Goal: Task Accomplishment & Management: Manage account settings

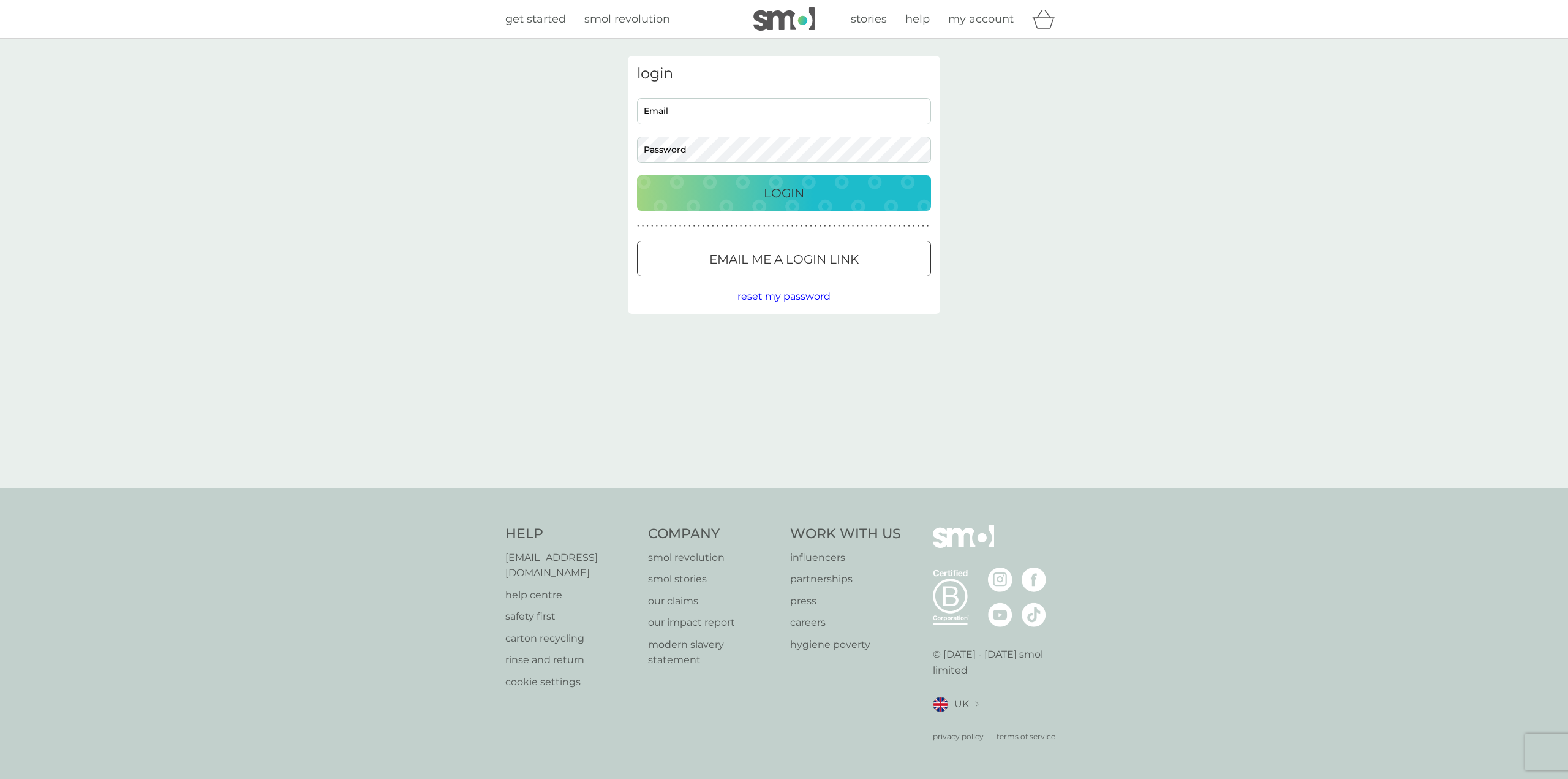
type input "[EMAIL_ADDRESS][DOMAIN_NAME]"
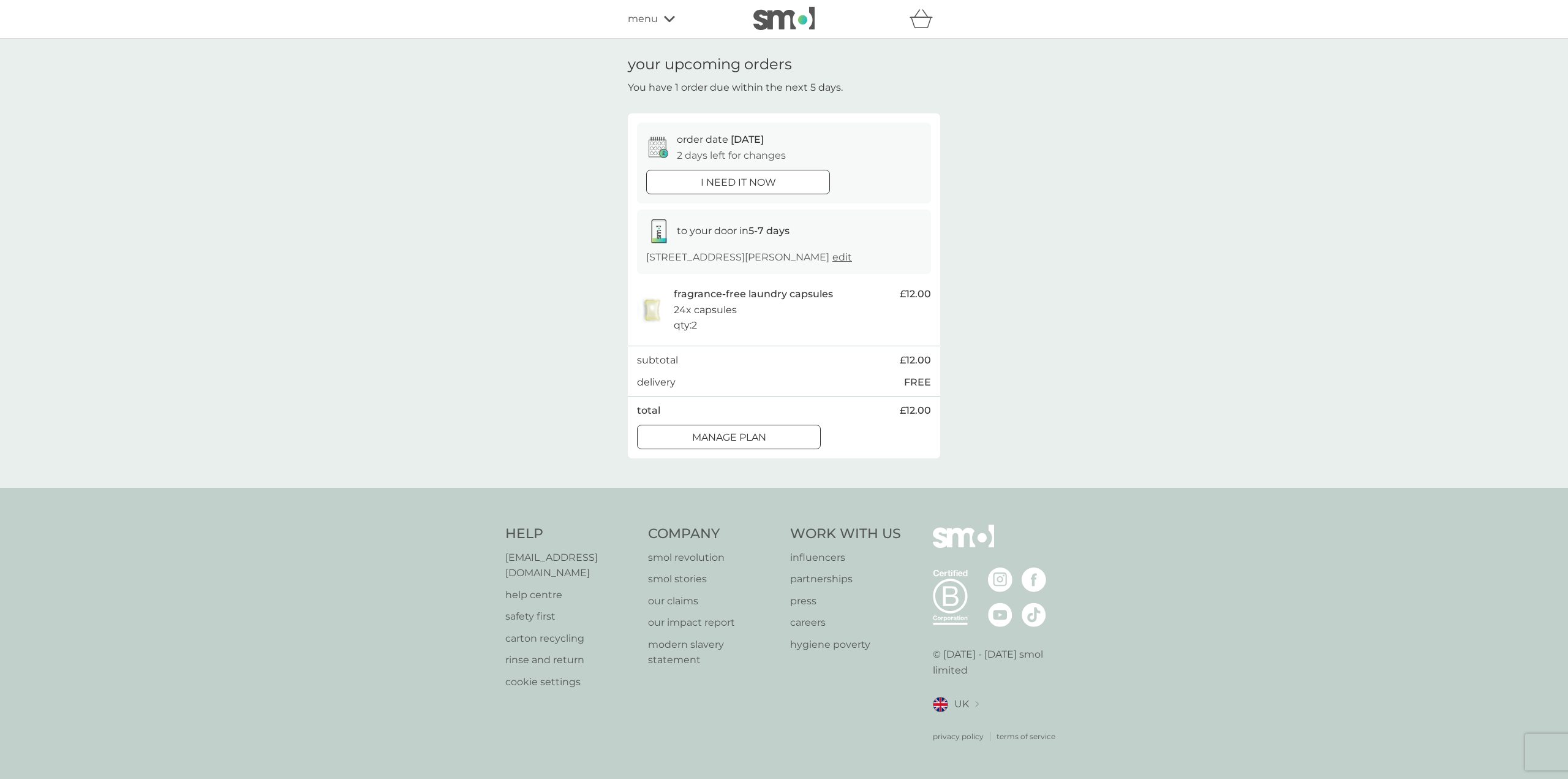
click at [672, 20] on icon at bounding box center [669, 19] width 11 height 7
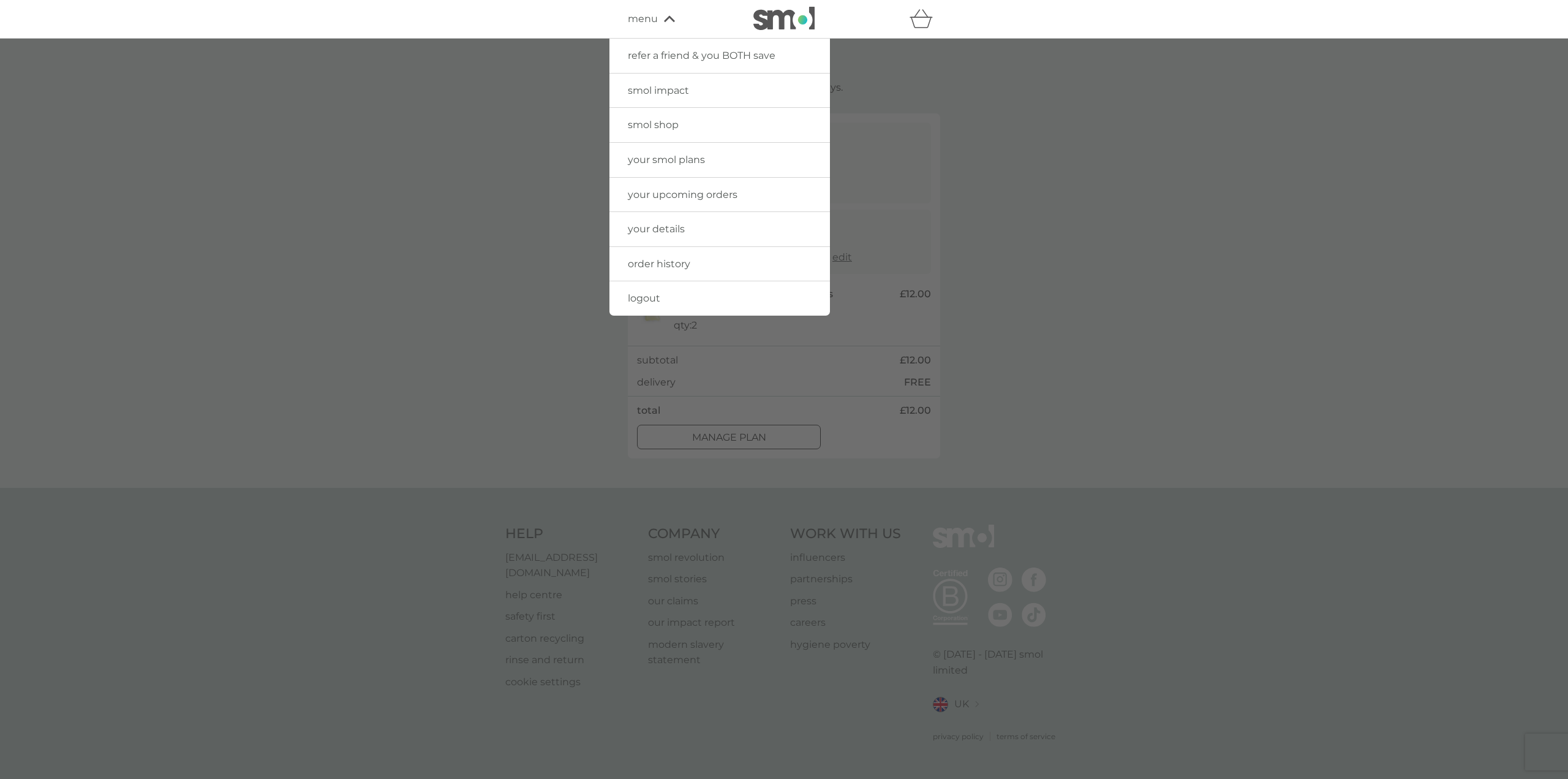
click at [692, 195] on span "your upcoming orders" at bounding box center [683, 194] width 110 height 12
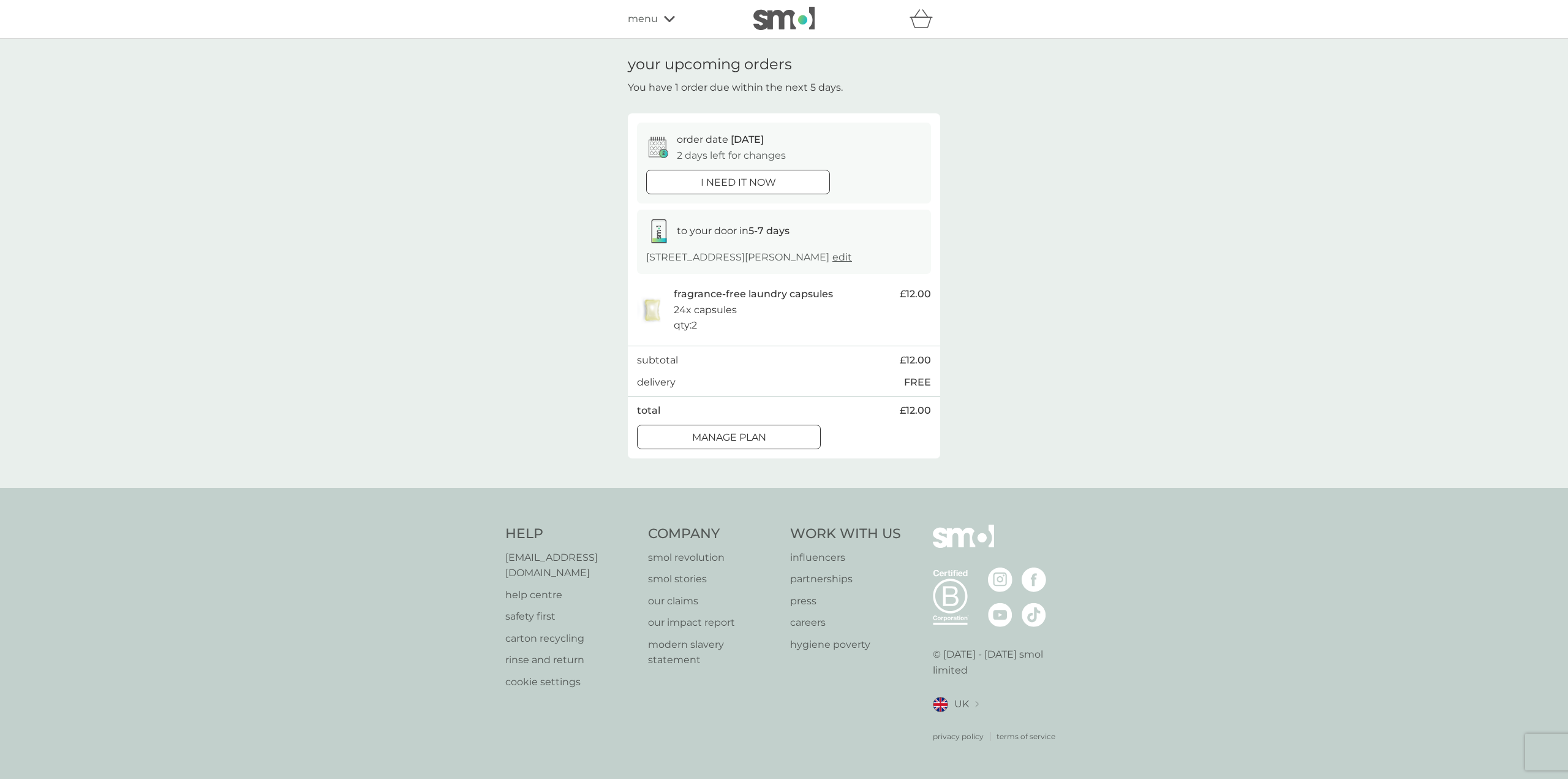
click at [657, 21] on span "menu" at bounding box center [642, 19] width 30 height 16
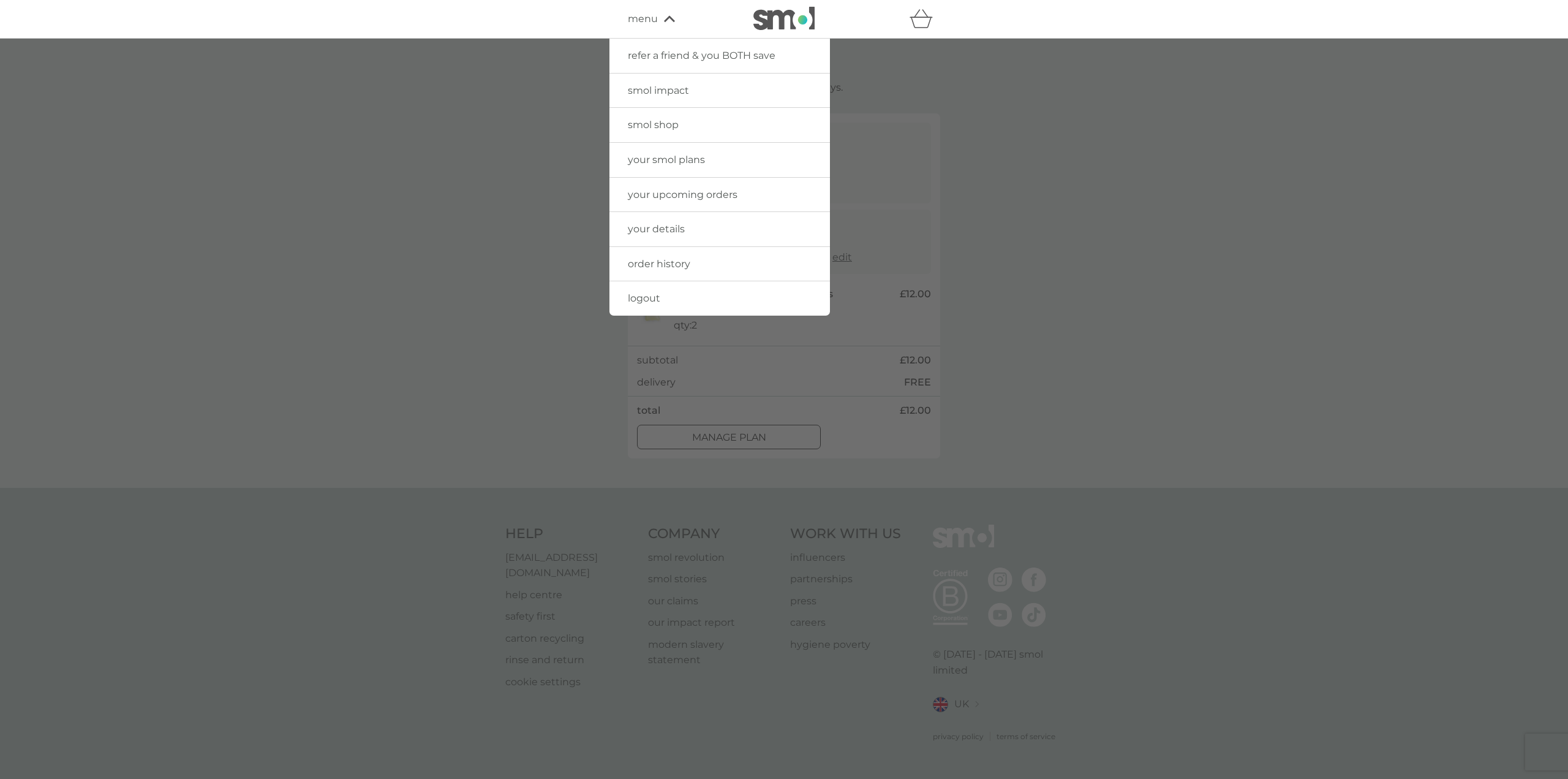
click at [662, 156] on span "your smol plans" at bounding box center [666, 159] width 77 height 12
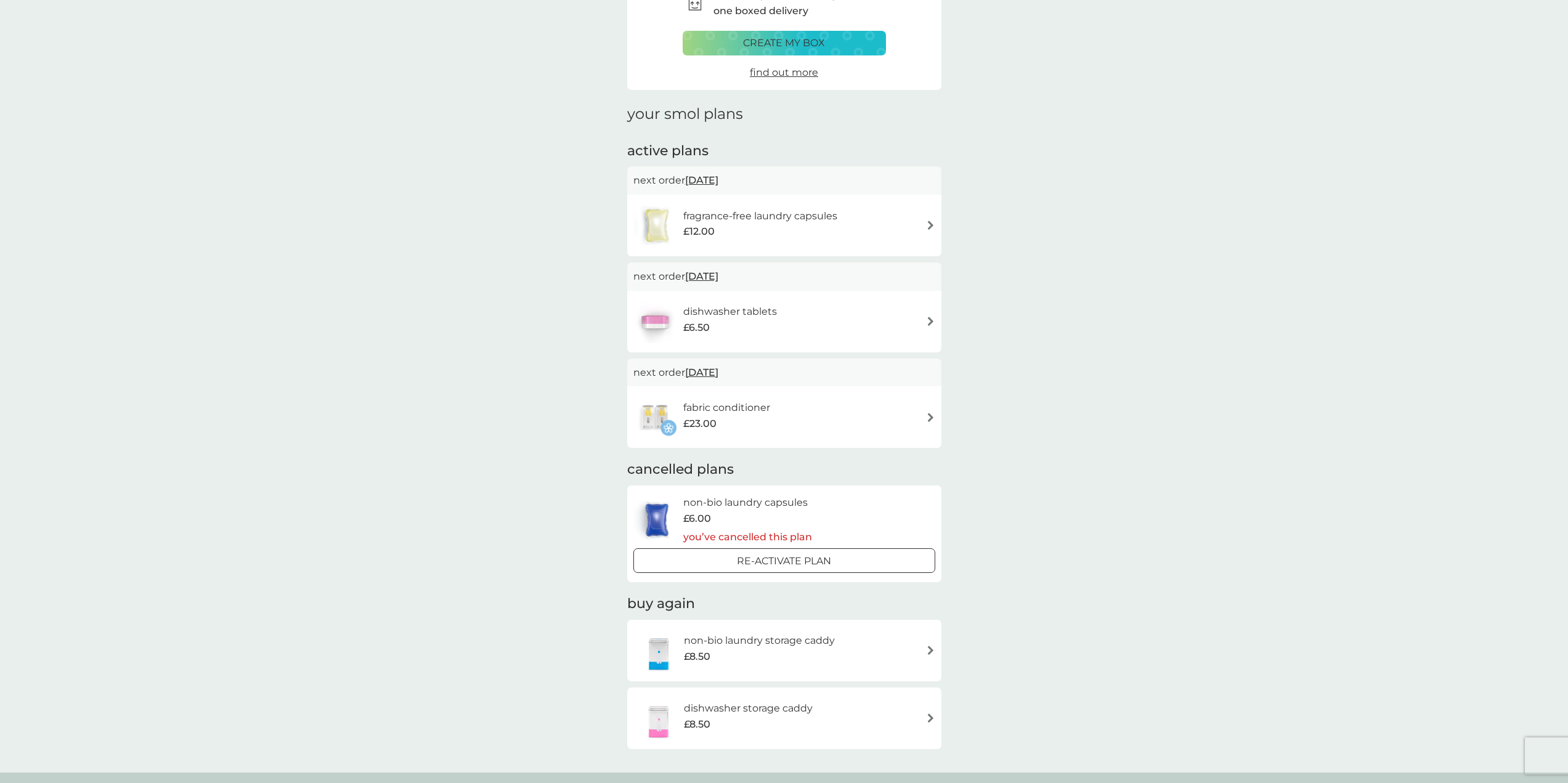
scroll to position [123, 0]
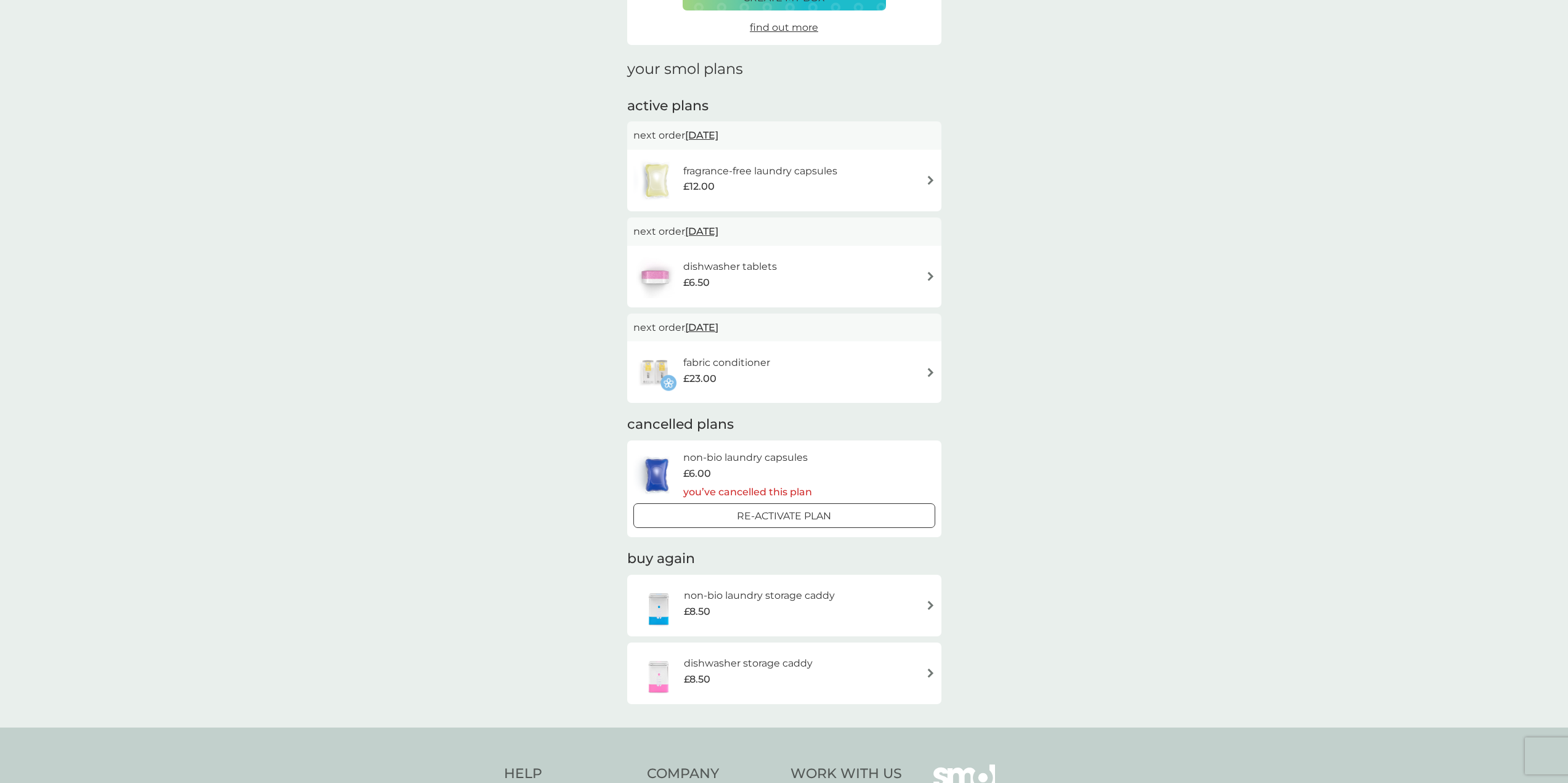
click at [781, 375] on div "fabric conditioner £23.00" at bounding box center [733, 372] width 99 height 34
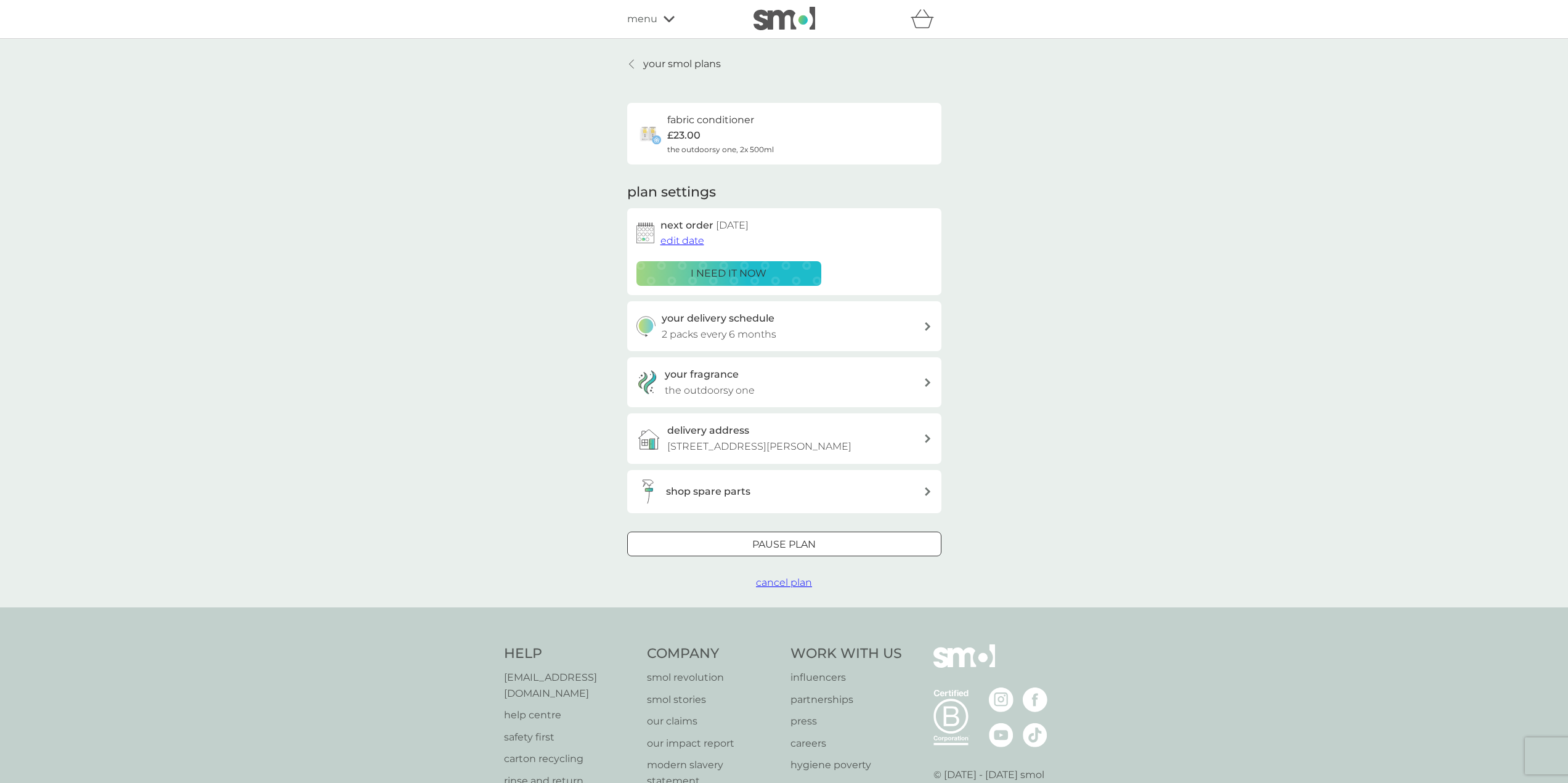
click at [633, 61] on icon at bounding box center [630, 63] width 5 height 10
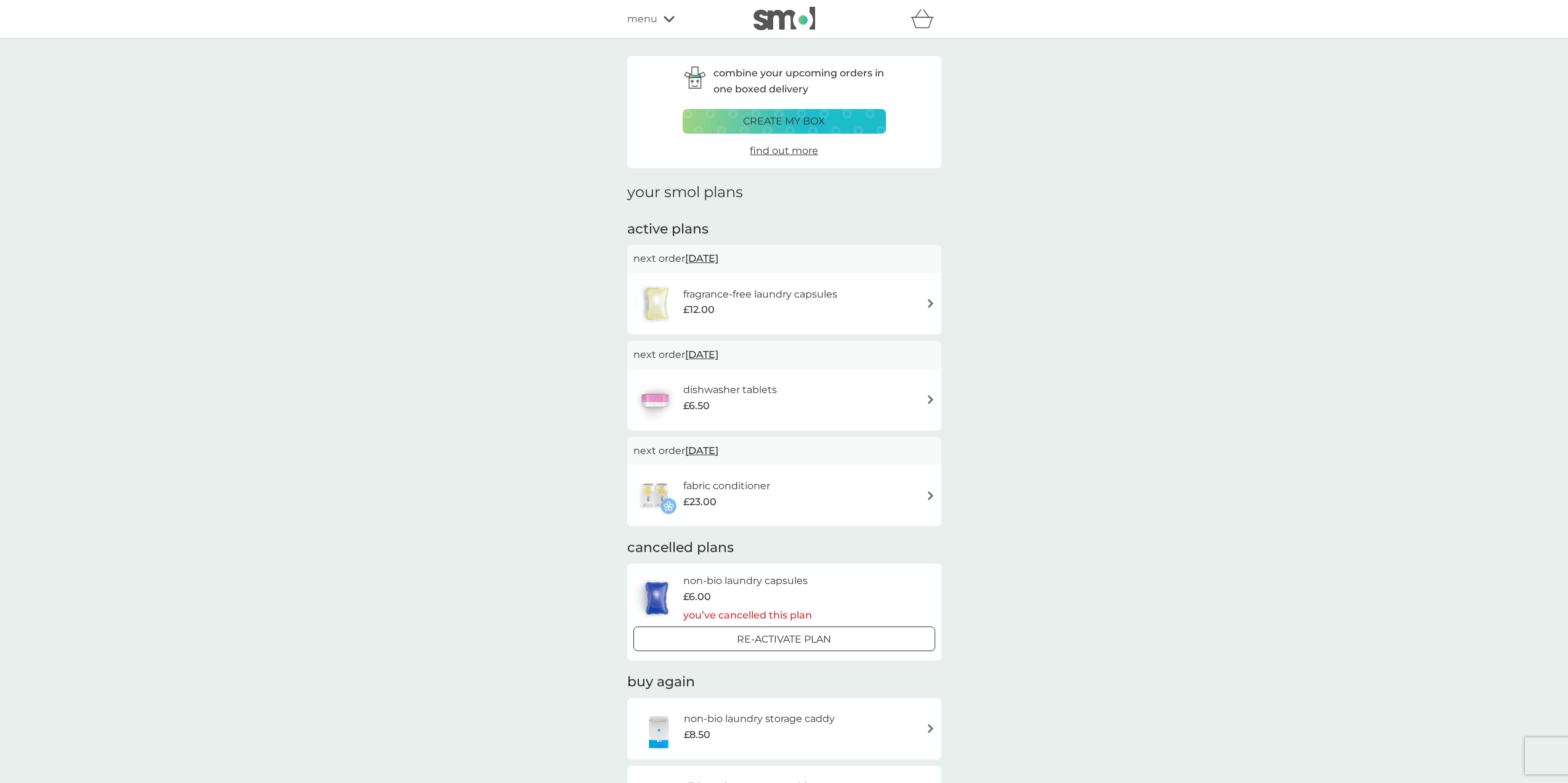
click at [666, 18] on icon at bounding box center [668, 19] width 11 height 6
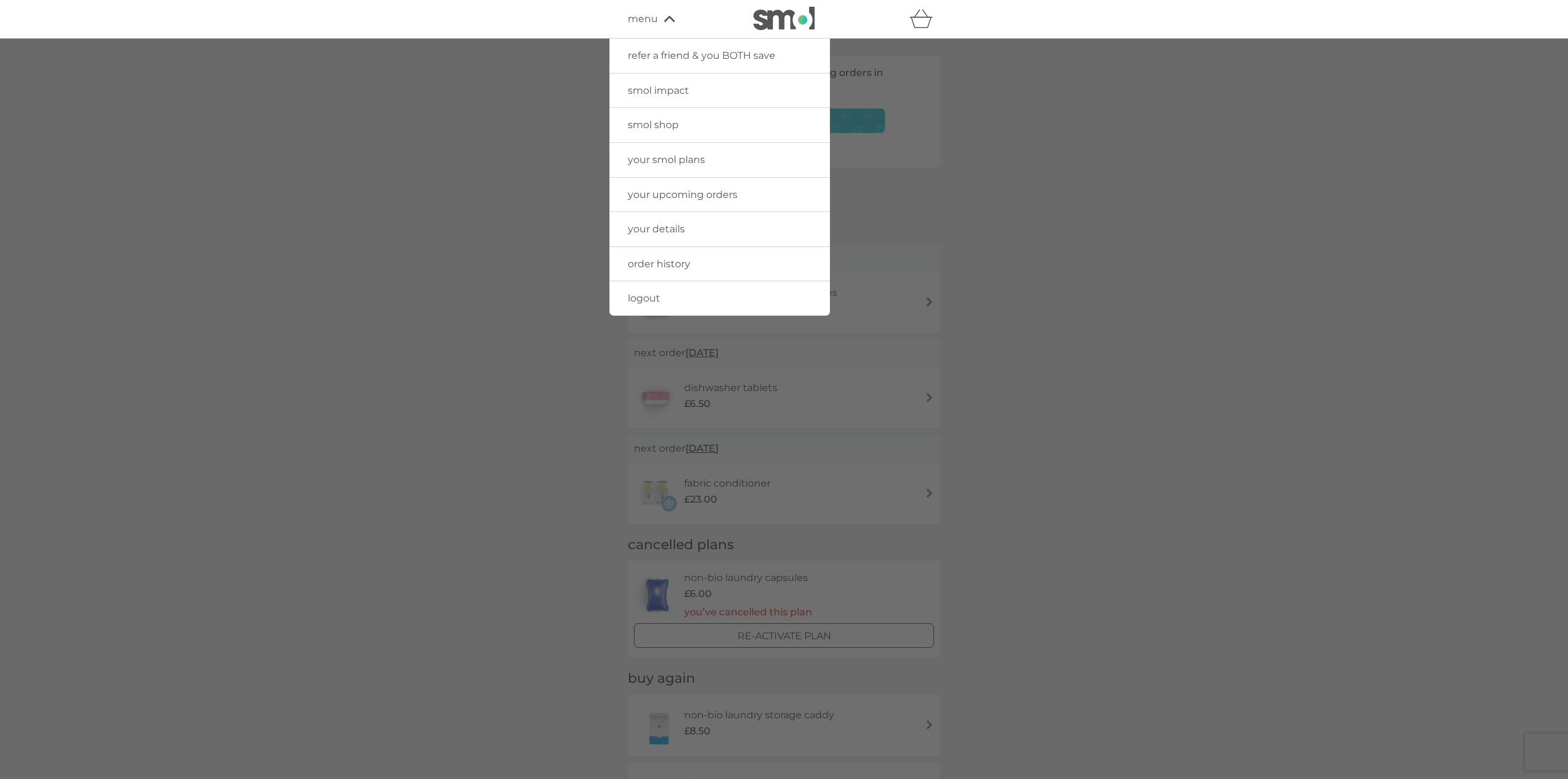
click at [650, 298] on span "logout" at bounding box center [644, 297] width 32 height 12
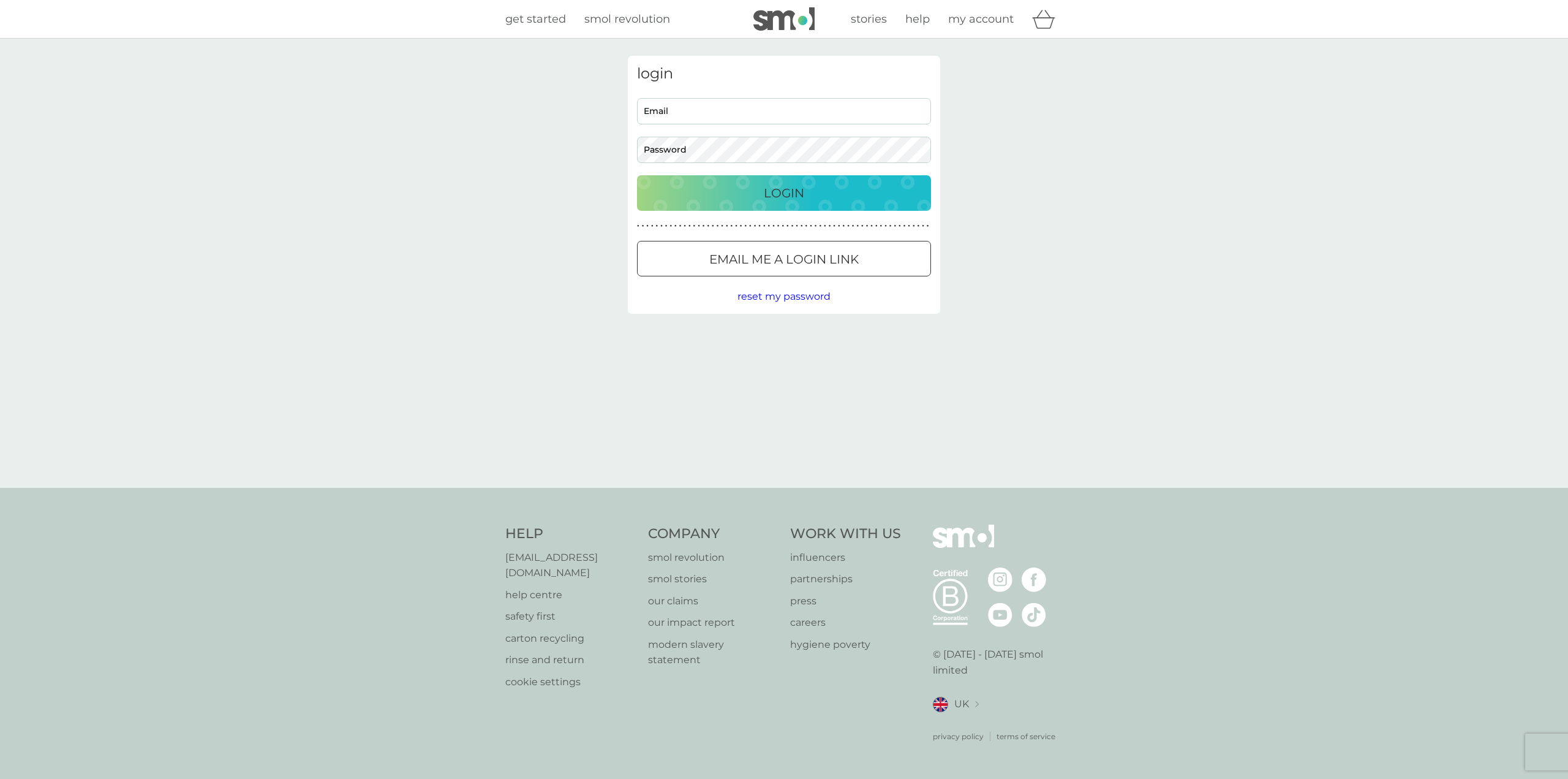
type input "[EMAIL_ADDRESS][DOMAIN_NAME]"
